Goal: Task Accomplishment & Management: Manage account settings

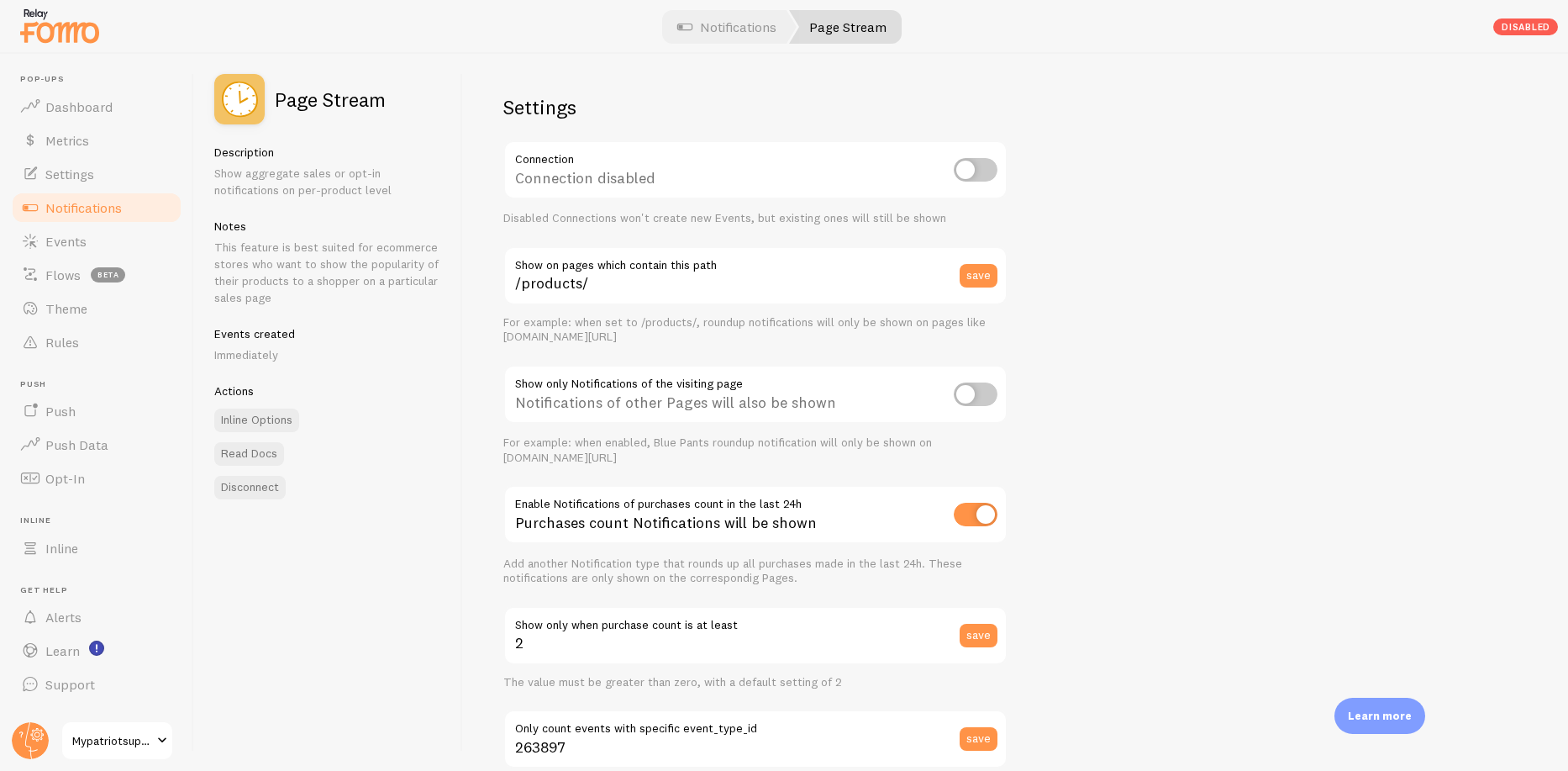
click at [110, 205] on span "Notifications" at bounding box center [84, 207] width 77 height 17
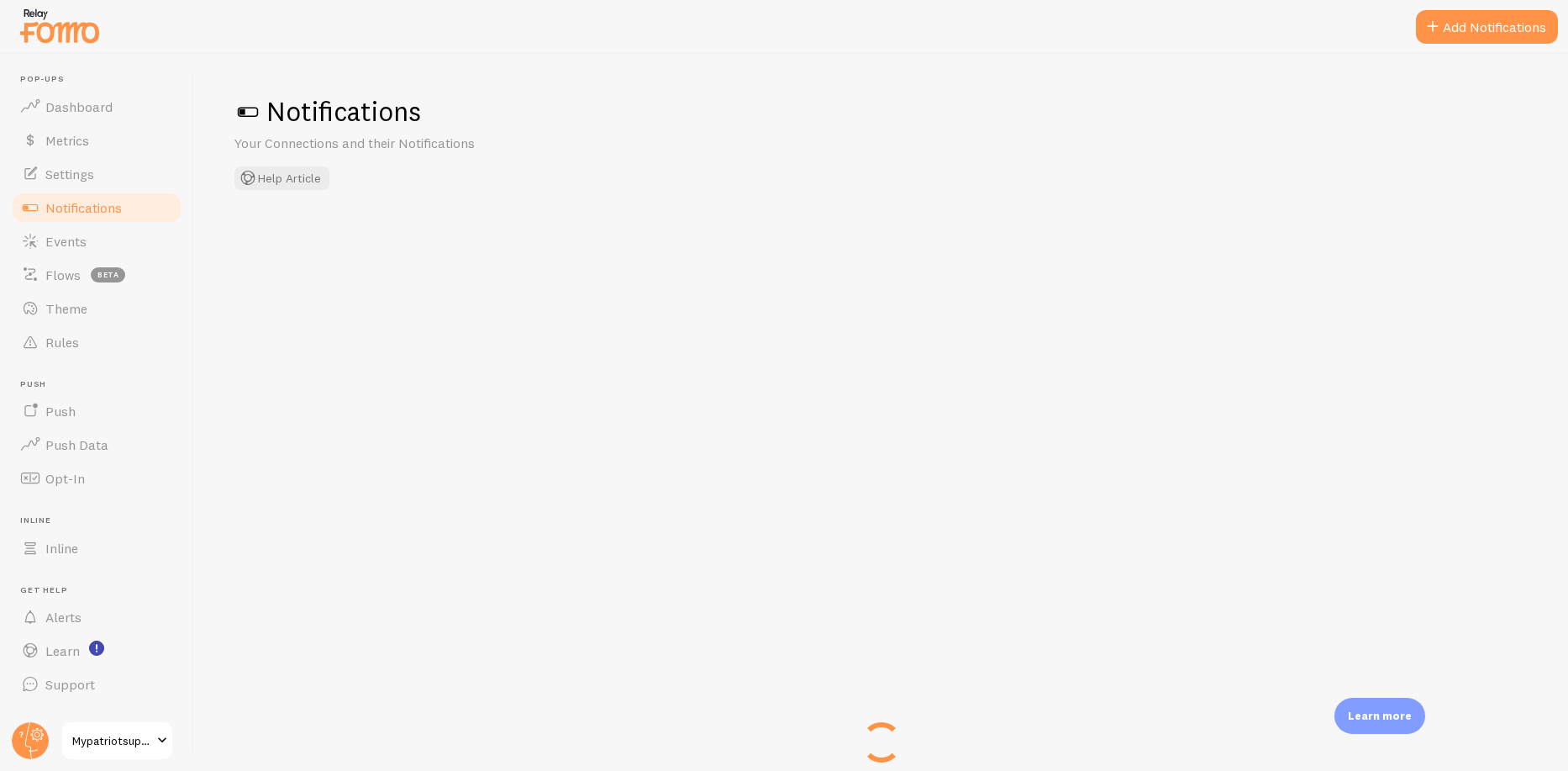
checkbox input "true"
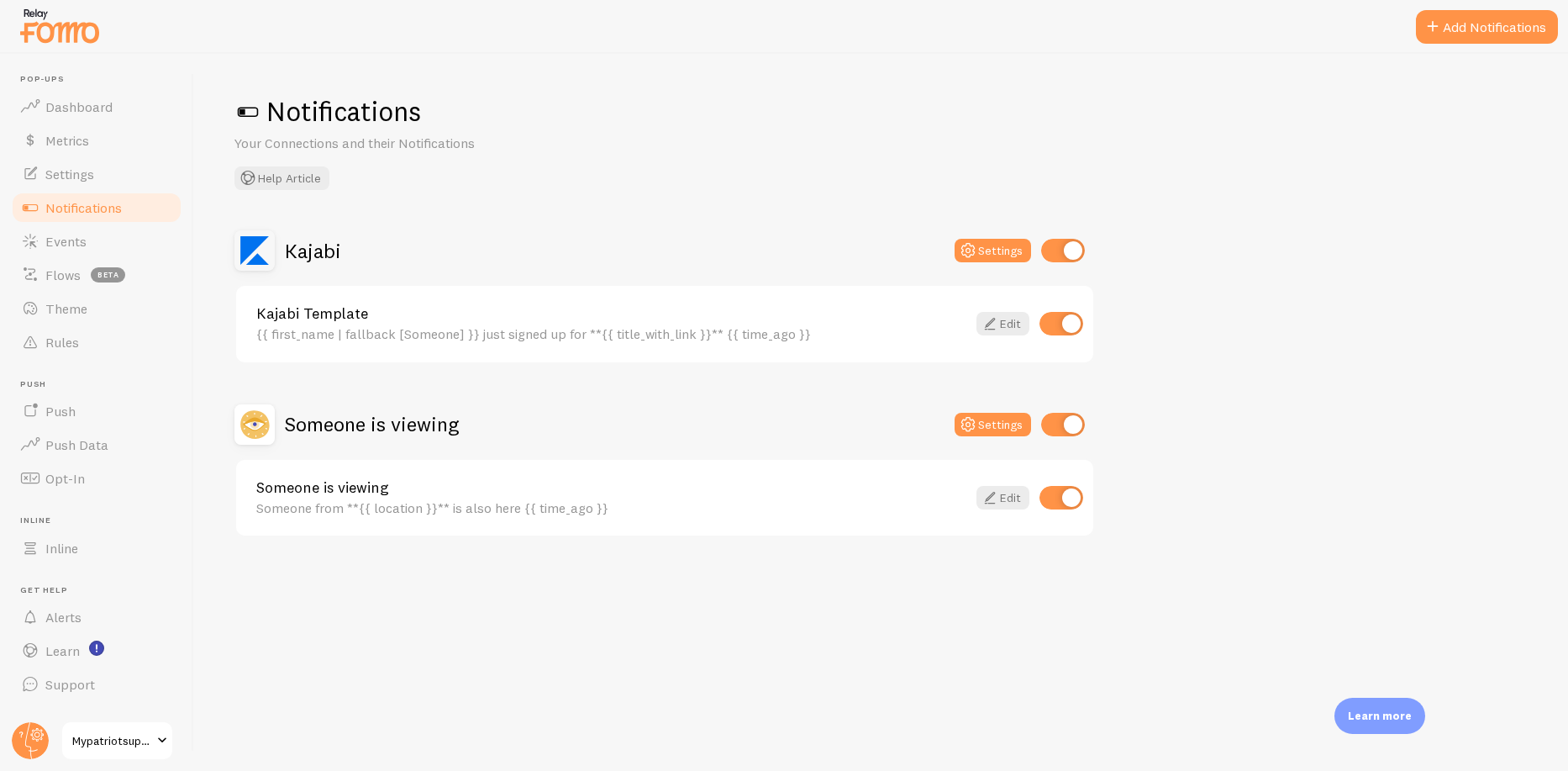
click at [1055, 426] on input "checkbox" at bounding box center [1063, 424] width 44 height 23
checkbox input "false"
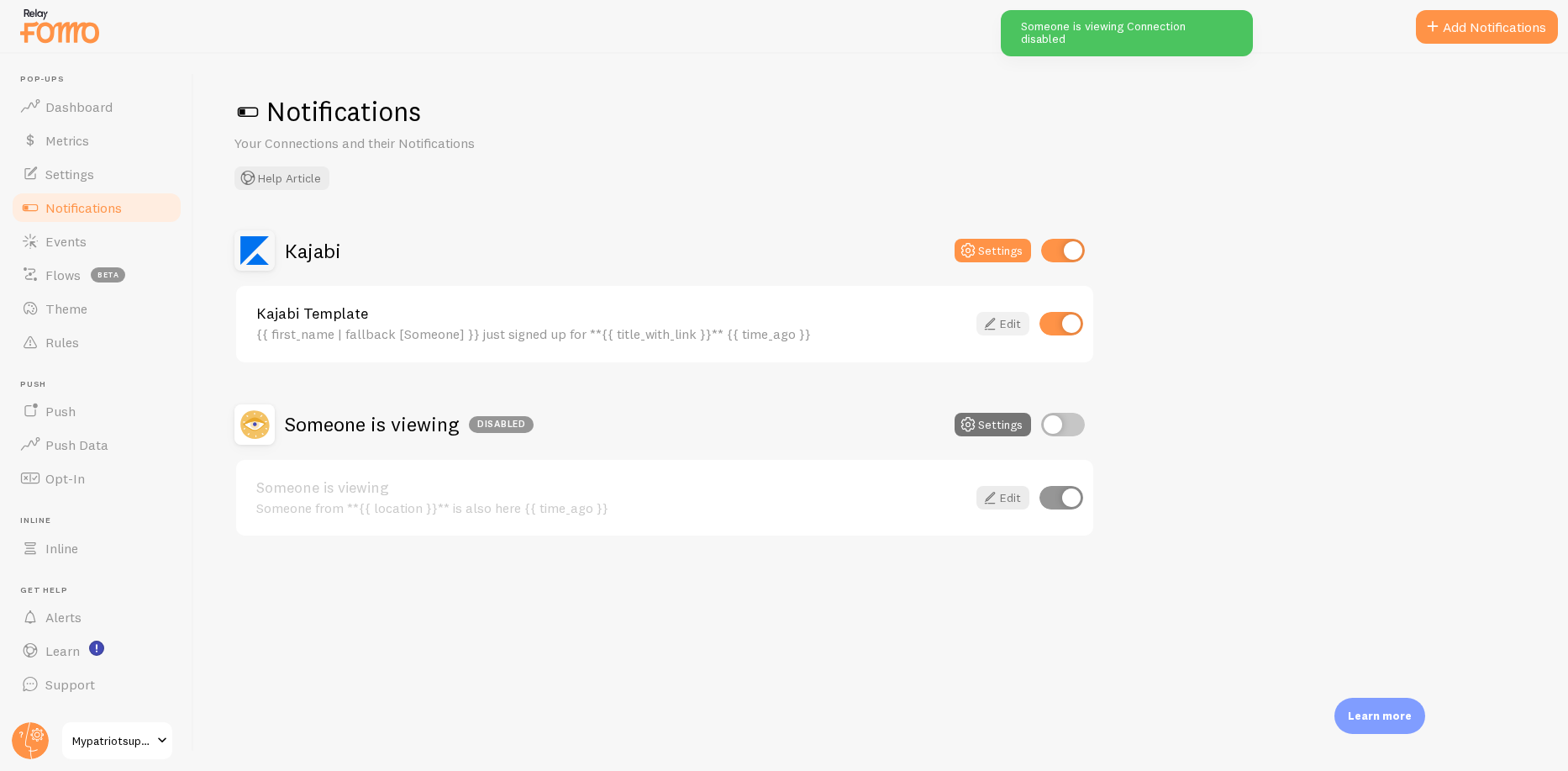
click at [1003, 317] on link "Edit" at bounding box center [1003, 324] width 53 height 23
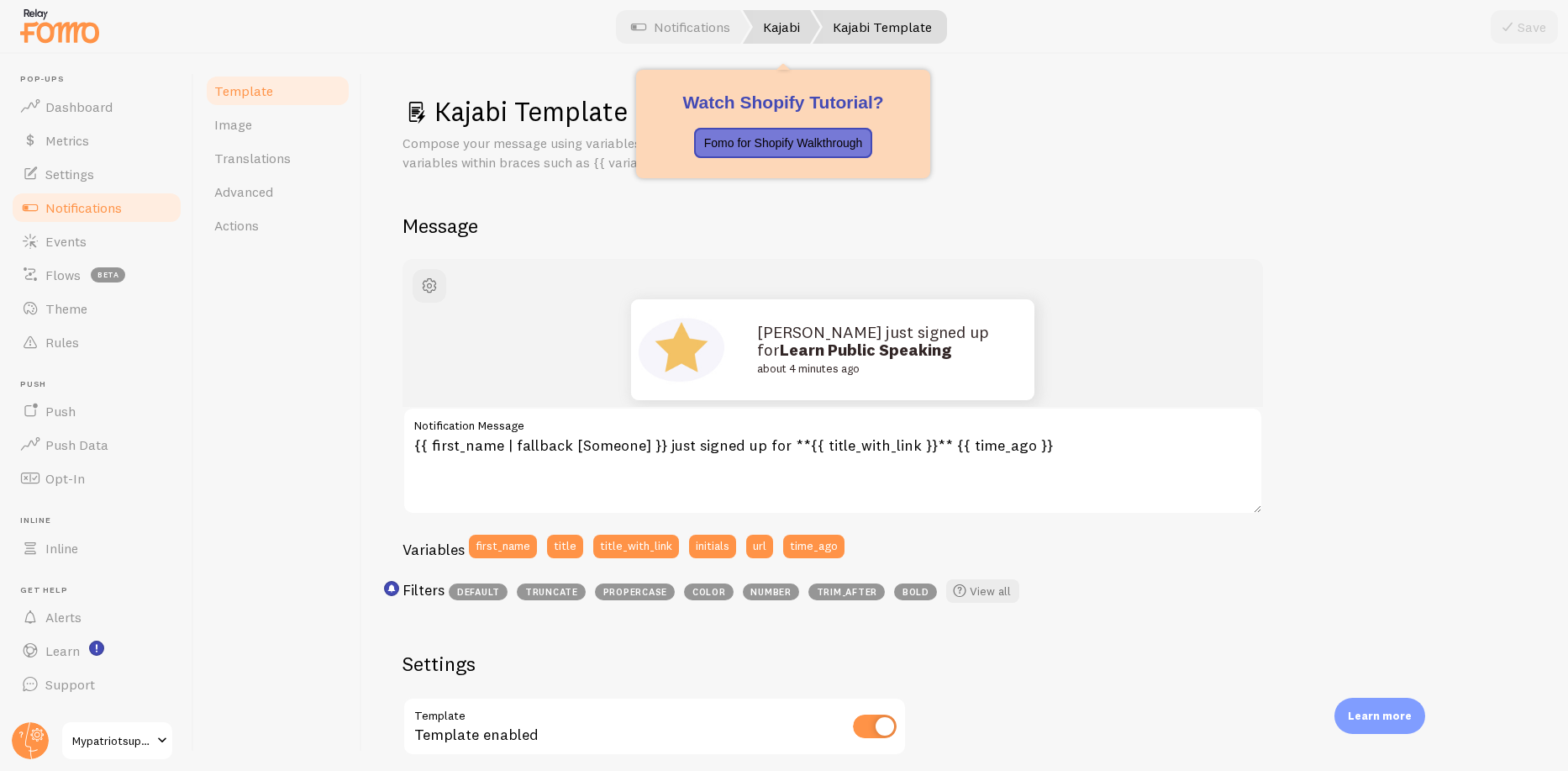
click at [789, 35] on link "Kajabi" at bounding box center [781, 27] width 78 height 34
